Goal: Navigation & Orientation: Understand site structure

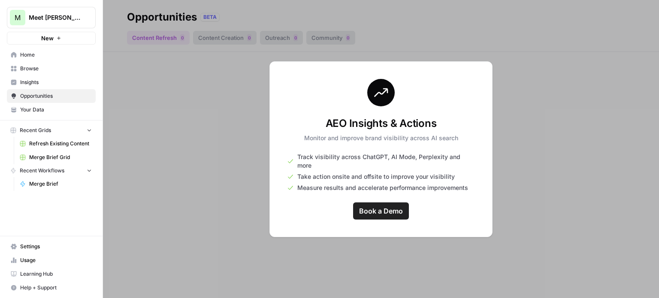
click at [381, 206] on span "Book a Demo" at bounding box center [381, 211] width 44 height 10
click at [254, 165] on div at bounding box center [381, 149] width 556 height 298
click at [34, 106] on span "Your Data" at bounding box center [56, 110] width 72 height 8
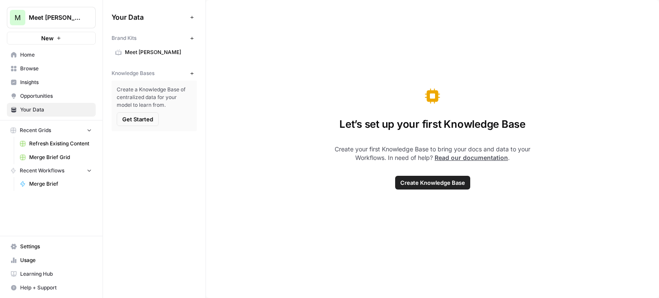
click at [438, 184] on span "Create Knowledge Base" at bounding box center [432, 183] width 65 height 9
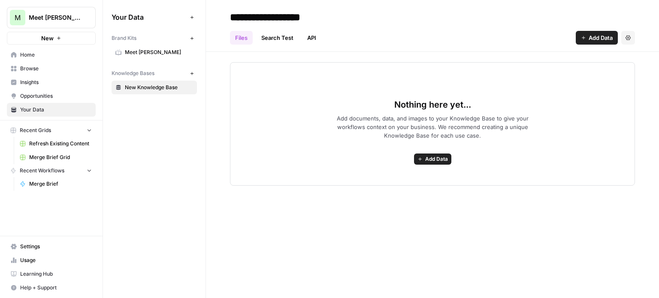
click at [438, 158] on span "Add Data" at bounding box center [436, 159] width 23 height 8
click at [311, 225] on div "**********" at bounding box center [432, 149] width 453 height 298
click at [34, 50] on link "Home" at bounding box center [51, 55] width 89 height 14
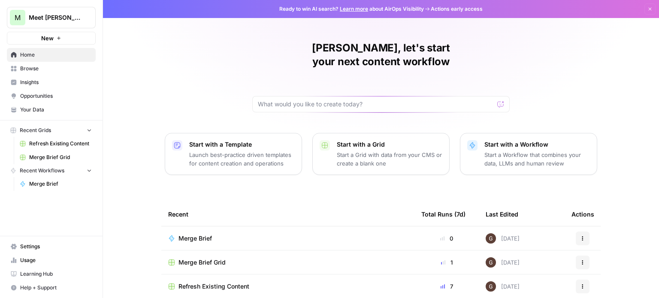
click at [36, 72] on span "Browse" at bounding box center [56, 69] width 72 height 8
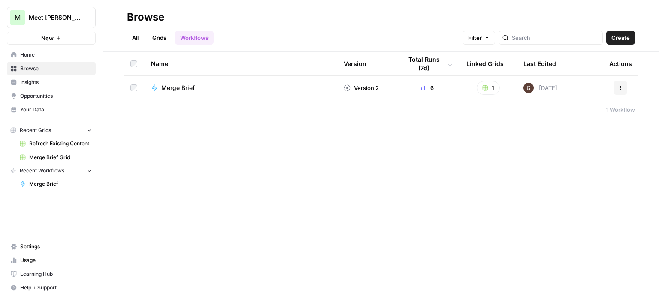
click at [32, 80] on span "Insights" at bounding box center [56, 83] width 72 height 8
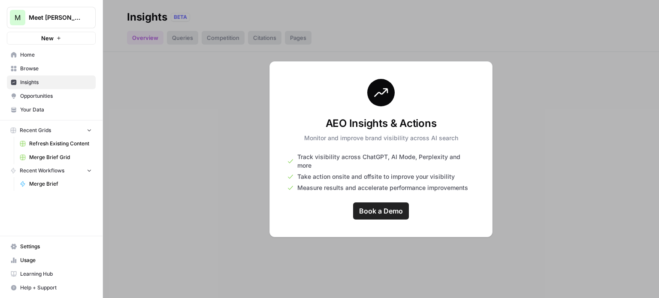
click at [36, 96] on span "Opportunities" at bounding box center [56, 96] width 72 height 8
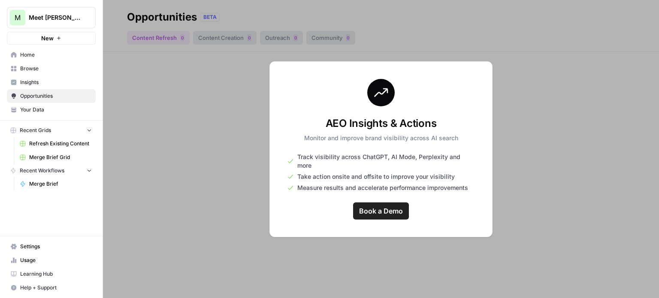
click at [30, 245] on span "Settings" at bounding box center [56, 247] width 72 height 8
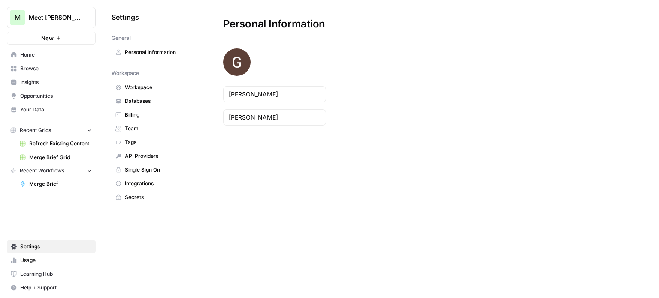
click at [33, 260] on span "Usage" at bounding box center [56, 261] width 72 height 8
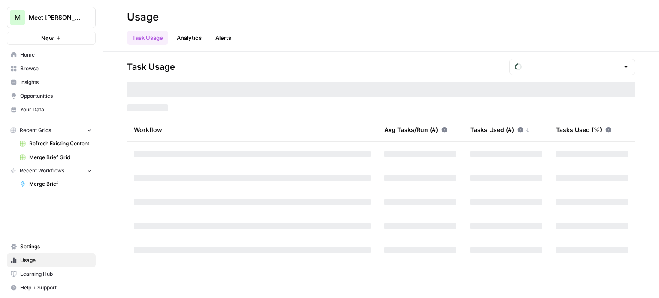
type input "October Included Tasks"
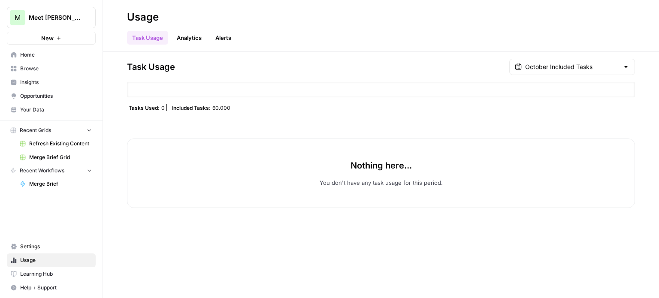
click at [27, 54] on span "Home" at bounding box center [56, 55] width 72 height 8
